Goal: Task Accomplishment & Management: Manage account settings

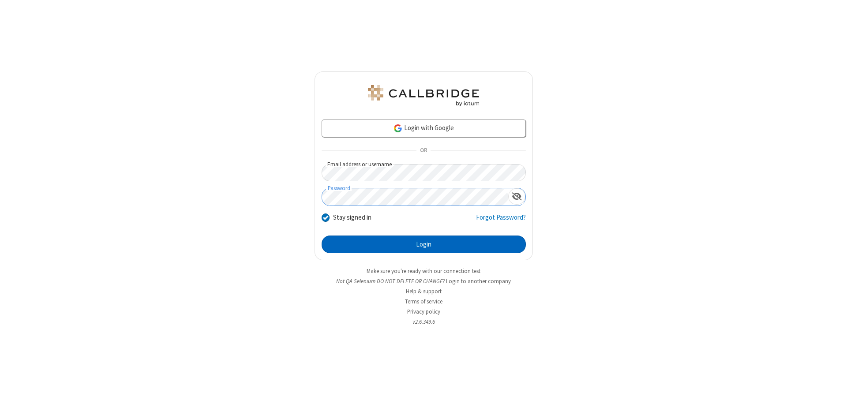
click at [424, 244] on button "Login" at bounding box center [424, 245] width 204 height 18
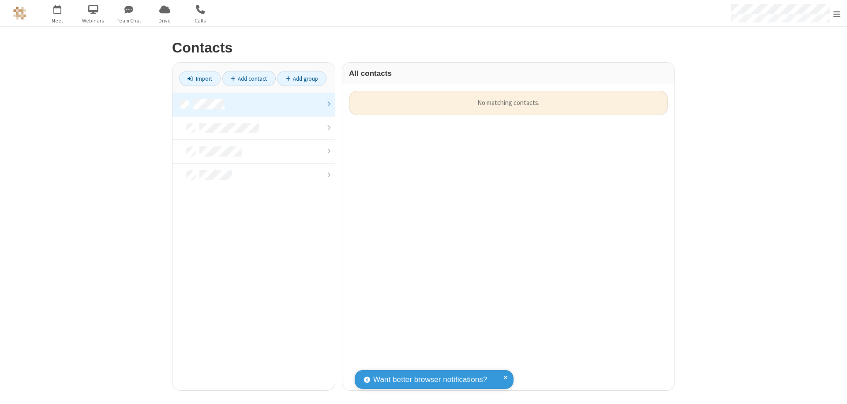
scroll to position [300, 326]
click at [254, 104] on link at bounding box center [254, 105] width 162 height 24
click at [249, 79] on link "Add contact" at bounding box center [248, 78] width 53 height 15
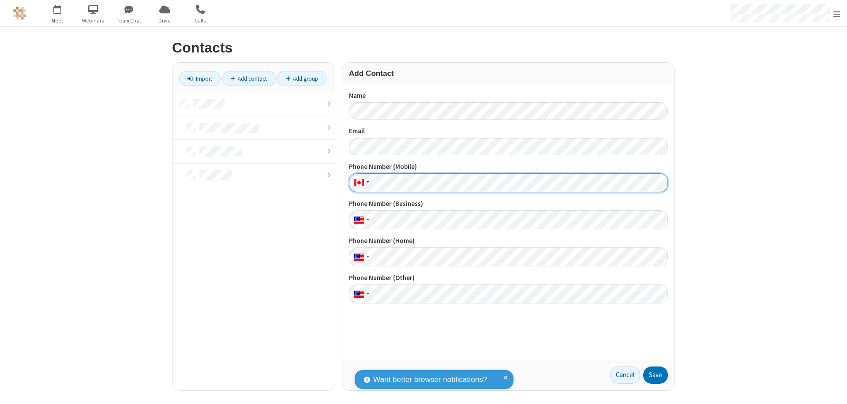
click at [656, 375] on button "Save" at bounding box center [655, 376] width 25 height 18
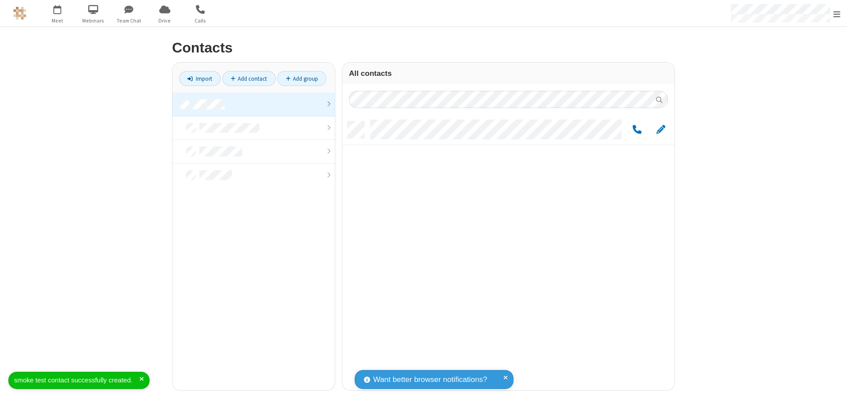
scroll to position [269, 326]
